Goal: Information Seeking & Learning: Check status

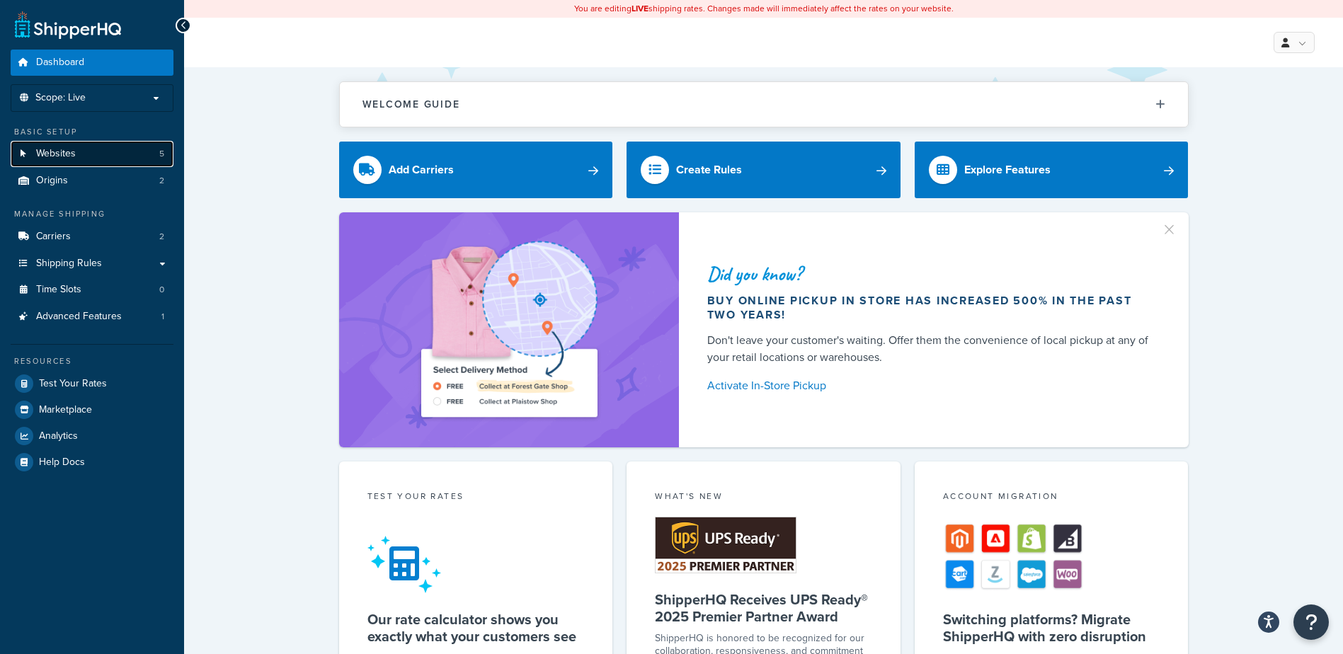
click at [79, 151] on link "Websites 5" at bounding box center [92, 154] width 163 height 26
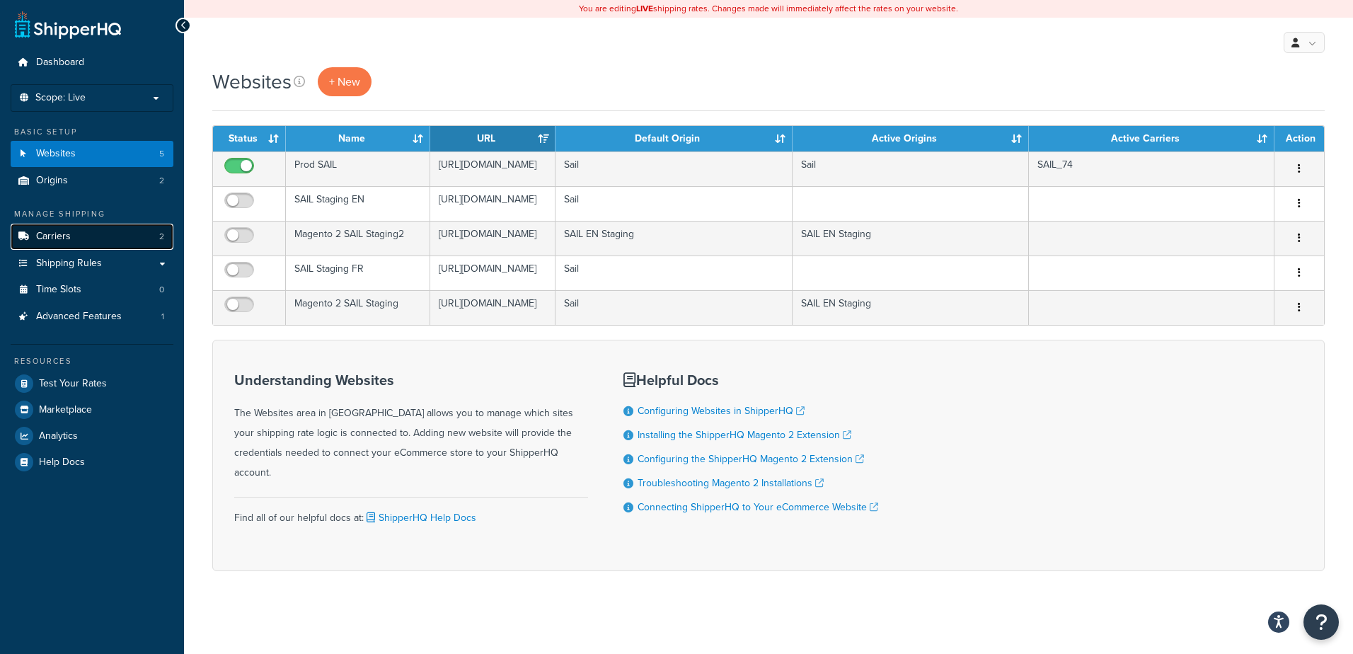
click at [68, 241] on span "Carriers" at bounding box center [53, 237] width 35 height 12
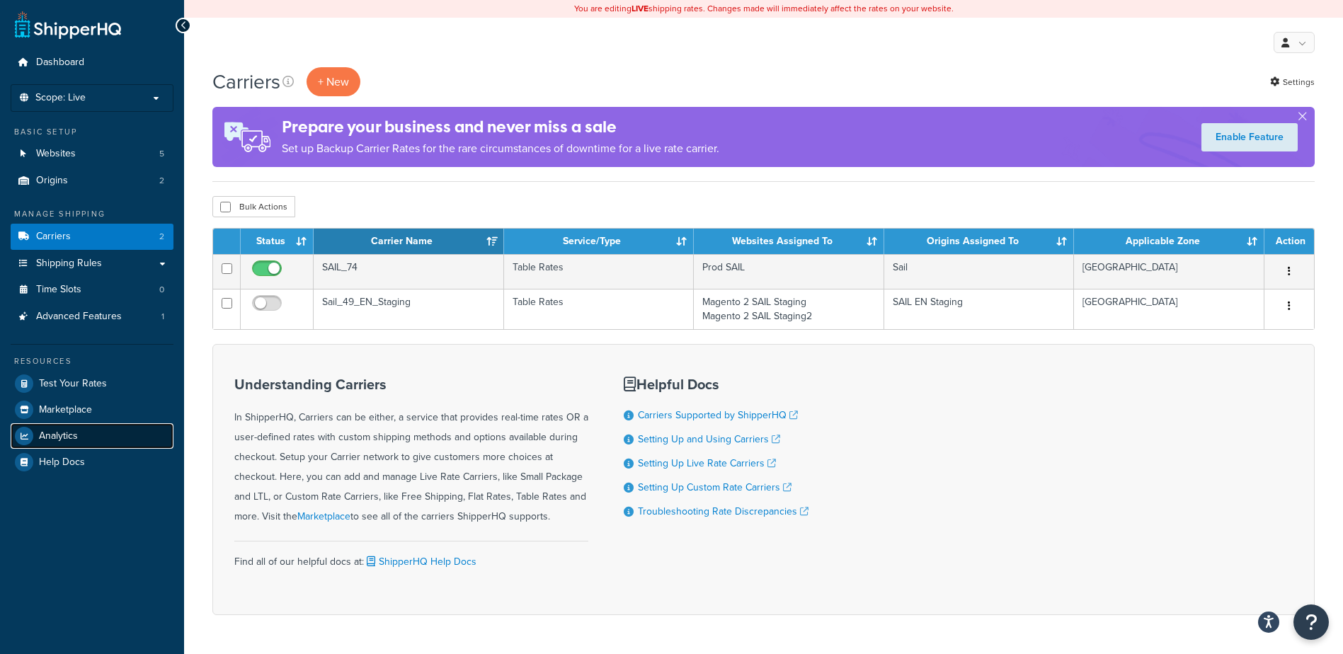
click at [82, 436] on link "Analytics" at bounding box center [92, 435] width 163 height 25
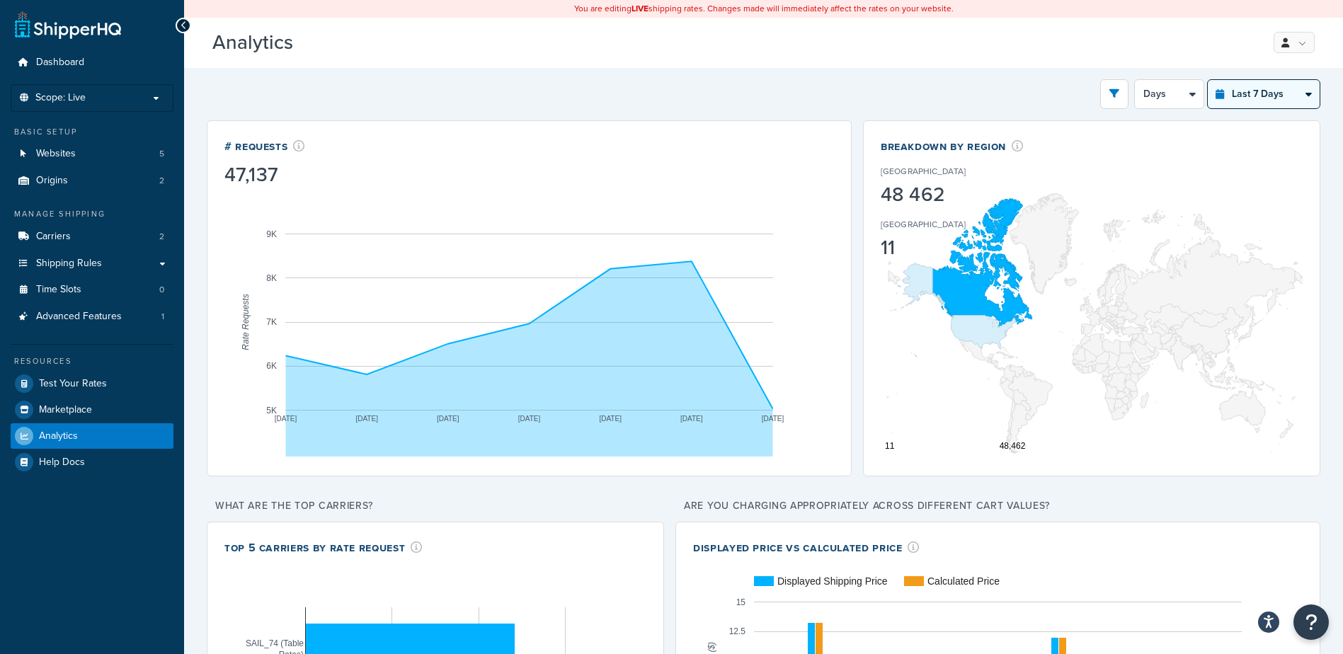
click at [1304, 95] on select "Last 24 Hours Last 7 Days Last 30 Days Last 3 Months Last 6 Months Last 12 Mont…" at bounding box center [1263, 94] width 112 height 28
select select "last_30_days"
click at [1207, 80] on select "Last 24 Hours Last 7 Days Last 30 Days Last 3 Months Last 6 Months Last 12 Mont…" at bounding box center [1263, 94] width 112 height 28
select select "5d"
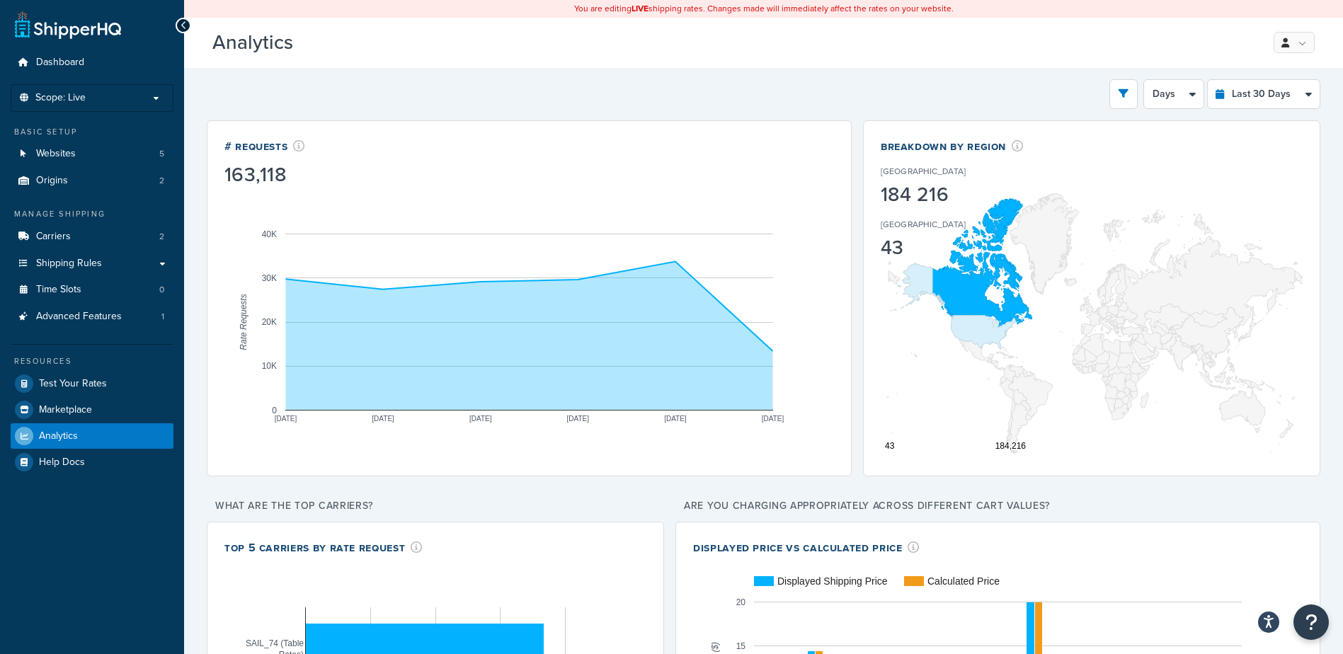
click at [629, 93] on div "Filters Website Magento 2 SAIL Staging Magento 2 SAIL Staging2 Prod SAIL SAIL S…" at bounding box center [763, 94] width 1113 height 30
click at [1301, 93] on select "Last 24 Hours Last 7 Days Last 30 Days Last 3 Months Last 6 Months Last 12 Mont…" at bounding box center [1263, 94] width 112 height 28
select select "last_year"
click at [1207, 80] on select "Last 24 Hours Last 7 Days Last 30 Days Last 3 Months Last 6 Months Last 12 Mont…" at bounding box center [1263, 94] width 112 height 28
select select "1M"
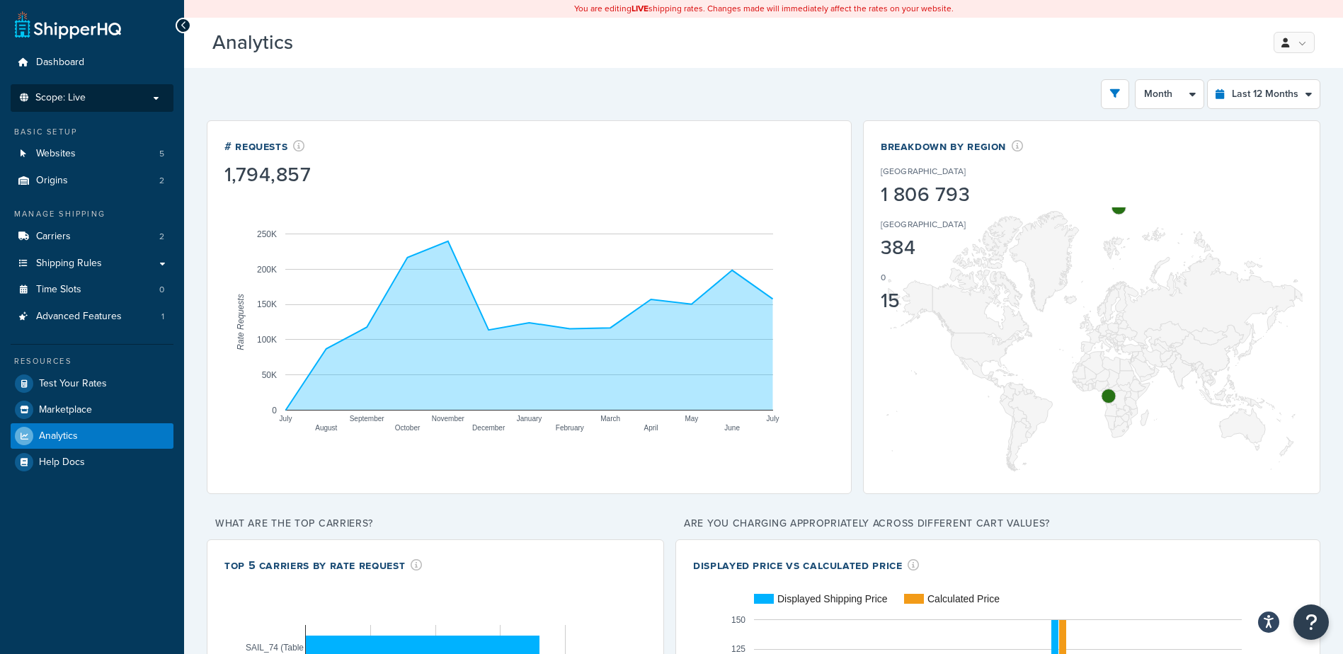
click at [157, 97] on p "Scope: Live" at bounding box center [92, 98] width 150 height 12
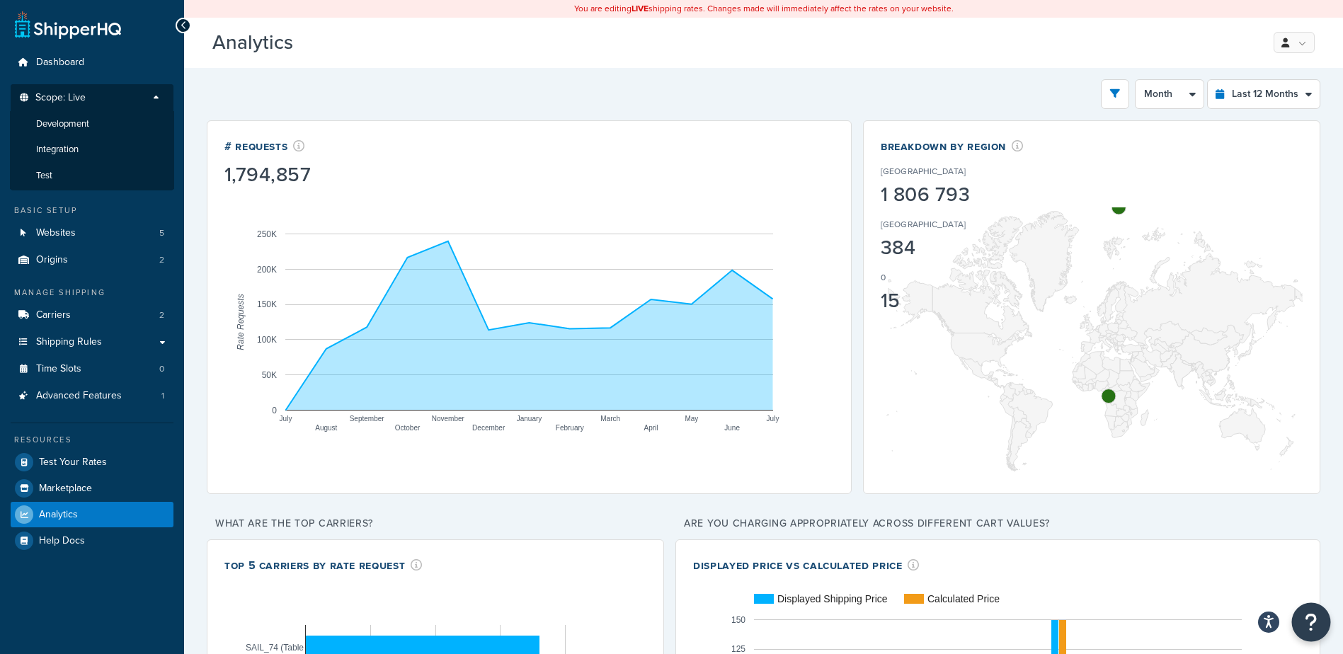
click at [1311, 620] on icon "Open Resource Center" at bounding box center [1310, 622] width 13 height 20
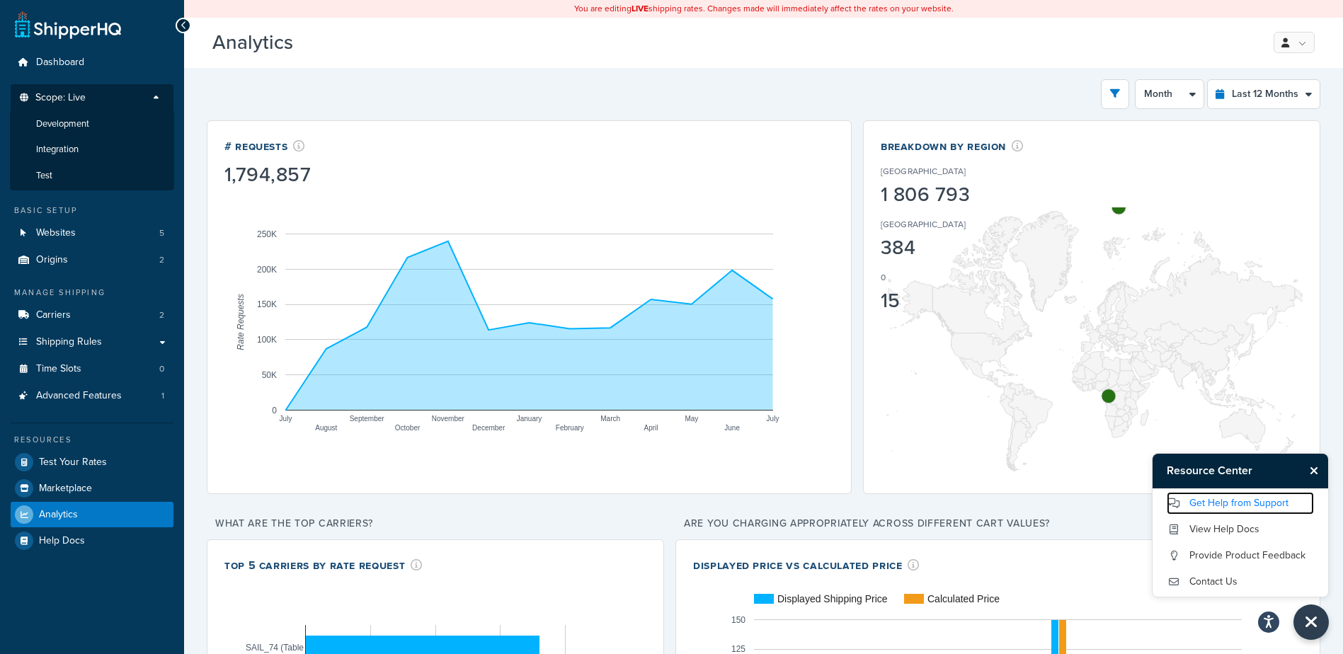
click at [1215, 506] on link "Get Help from Support" at bounding box center [1239, 503] width 147 height 23
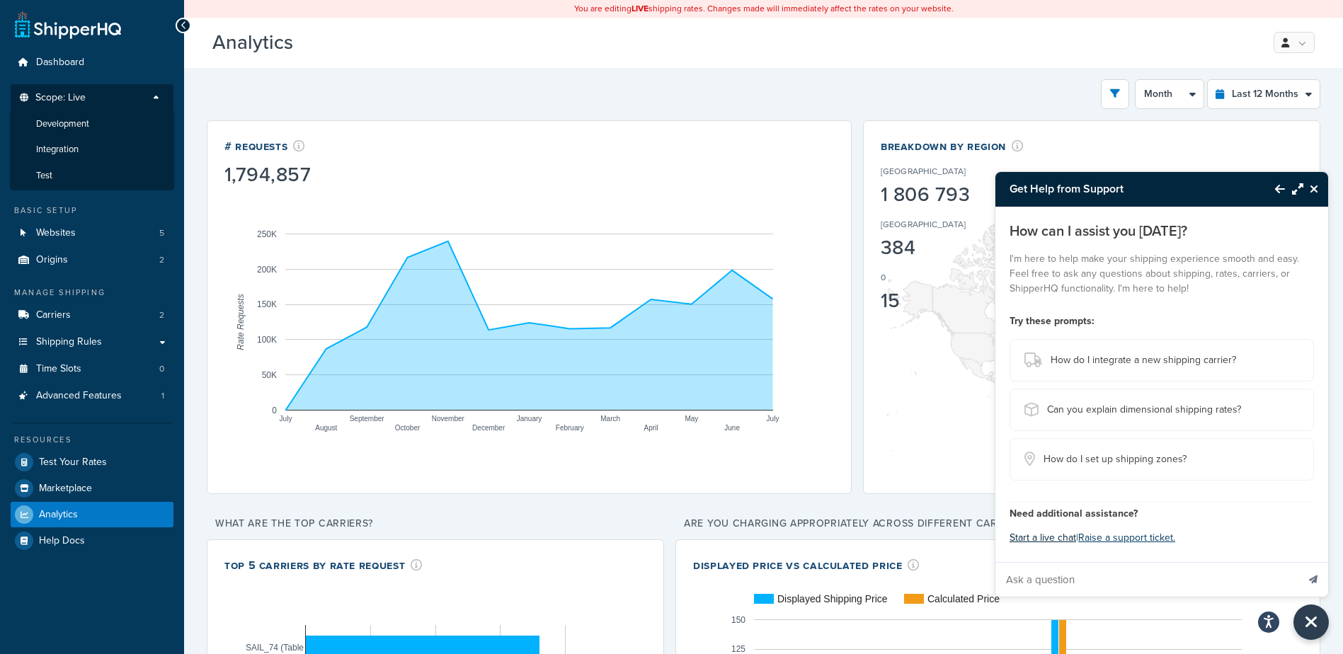
click at [1047, 534] on button "Start a live chat" at bounding box center [1042, 538] width 67 height 20
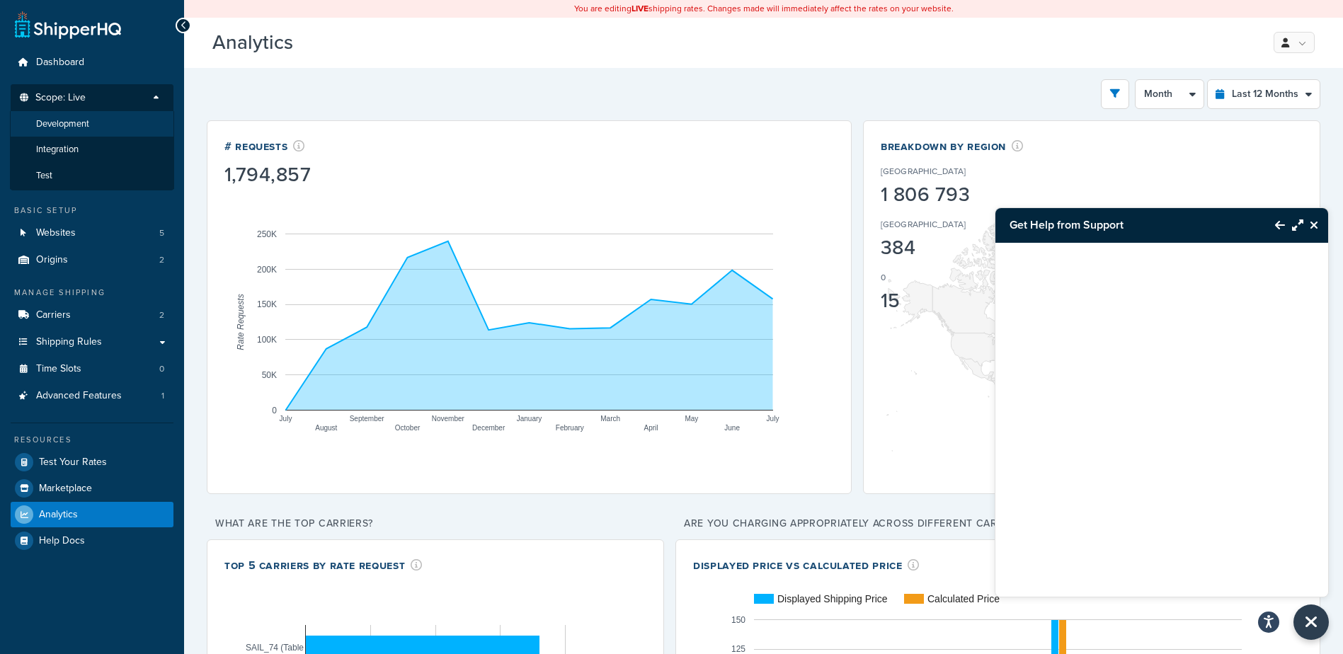
click at [75, 121] on span "Development" at bounding box center [62, 124] width 53 height 12
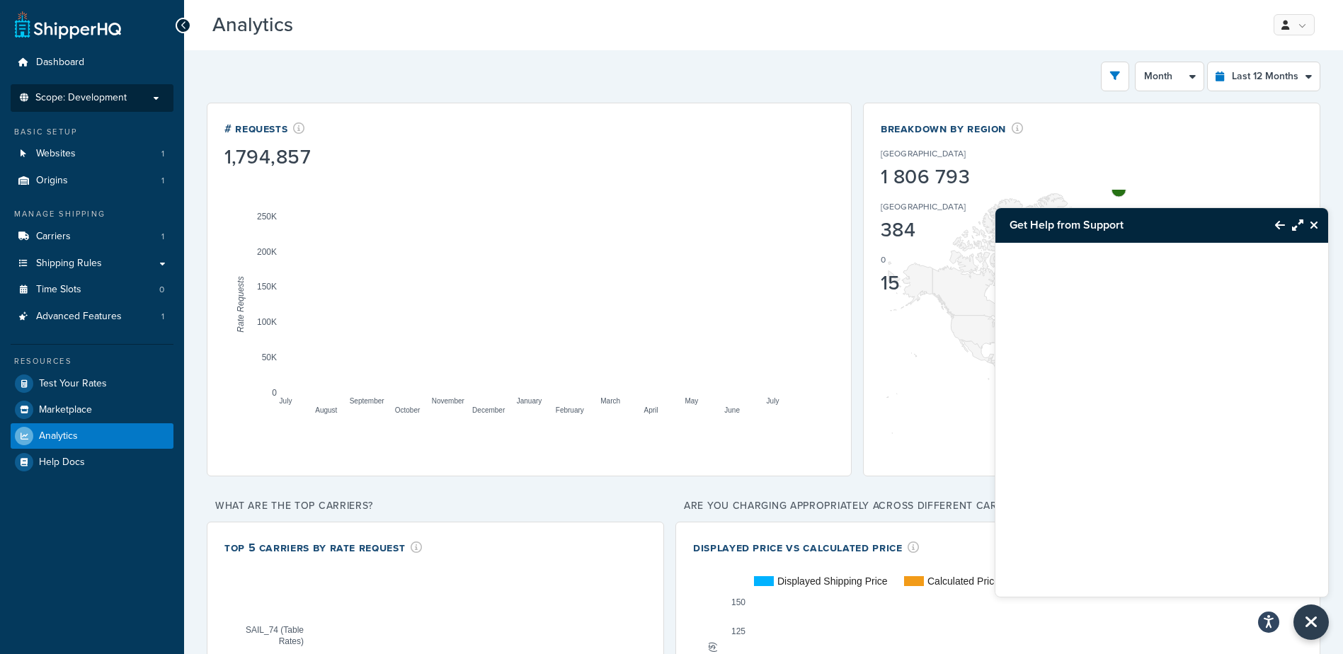
scroll to position [142, 0]
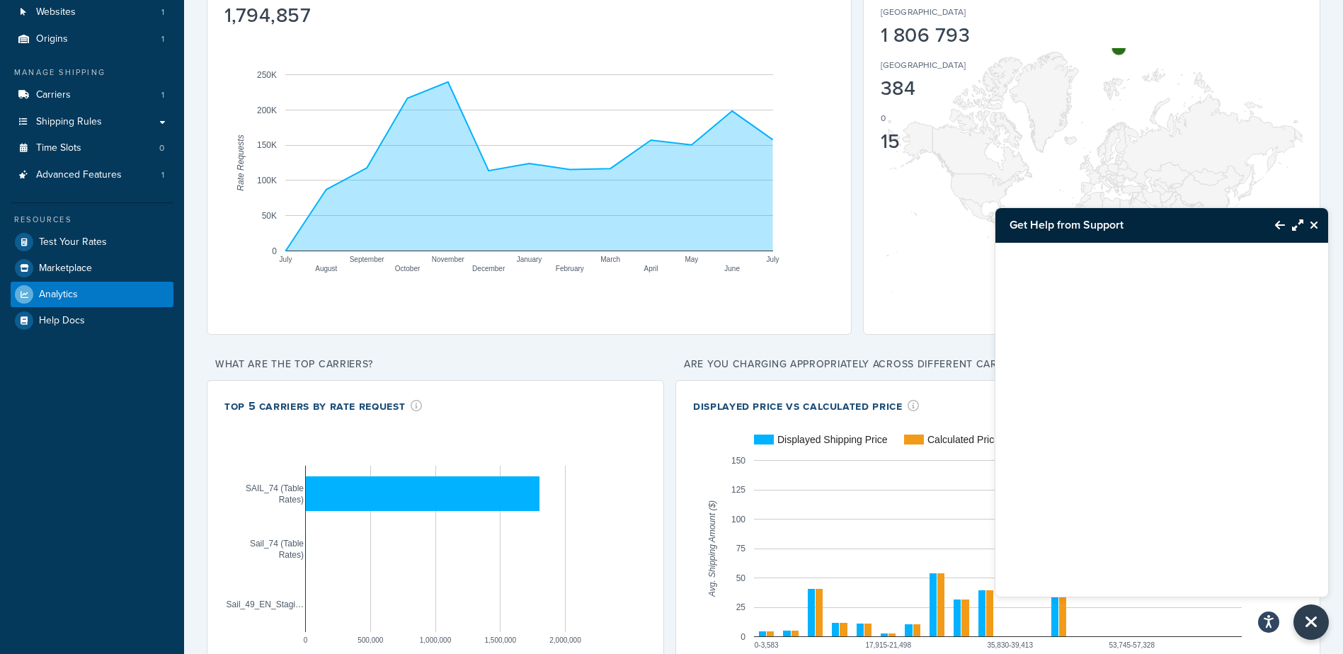
click at [1314, 222] on icon "Close Resource Center" at bounding box center [1313, 224] width 8 height 11
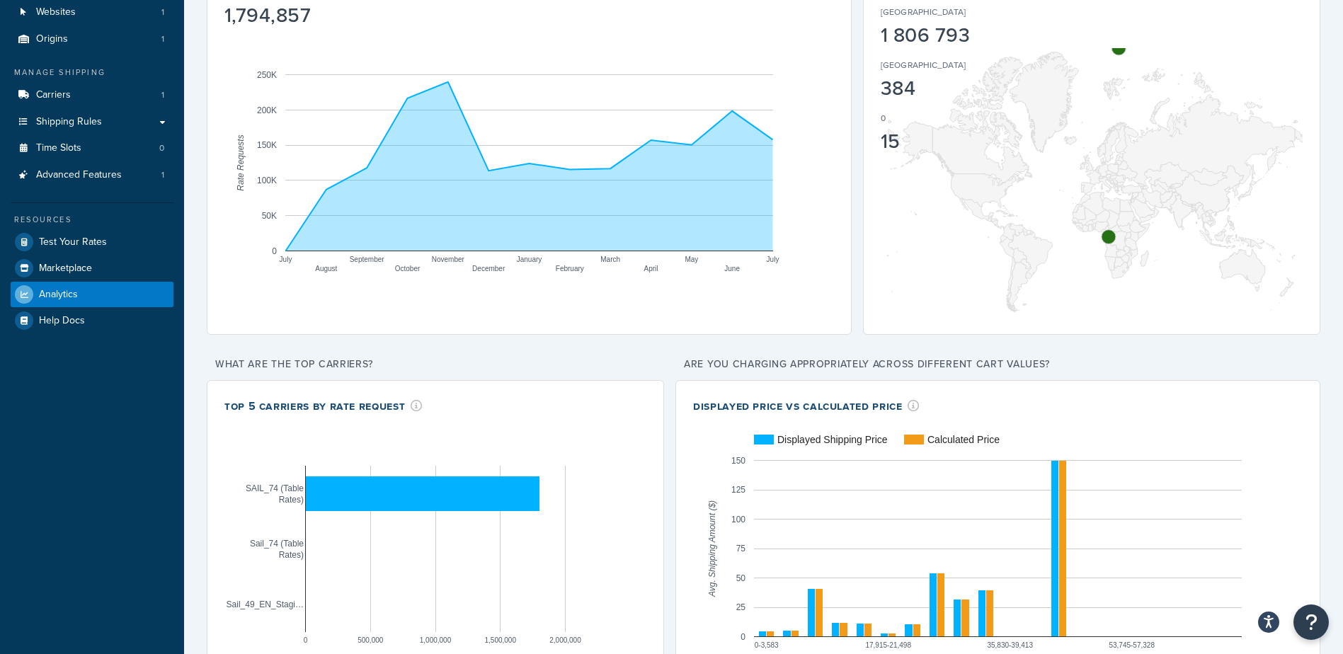
click at [197, 348] on div "Filters Website Magento 2 SAIL Staging Magento 2 SAIL Staging2 Prod SAIL SAIL S…" at bounding box center [763, 320] width 1159 height 823
